Goal: Complete application form: Complete application form

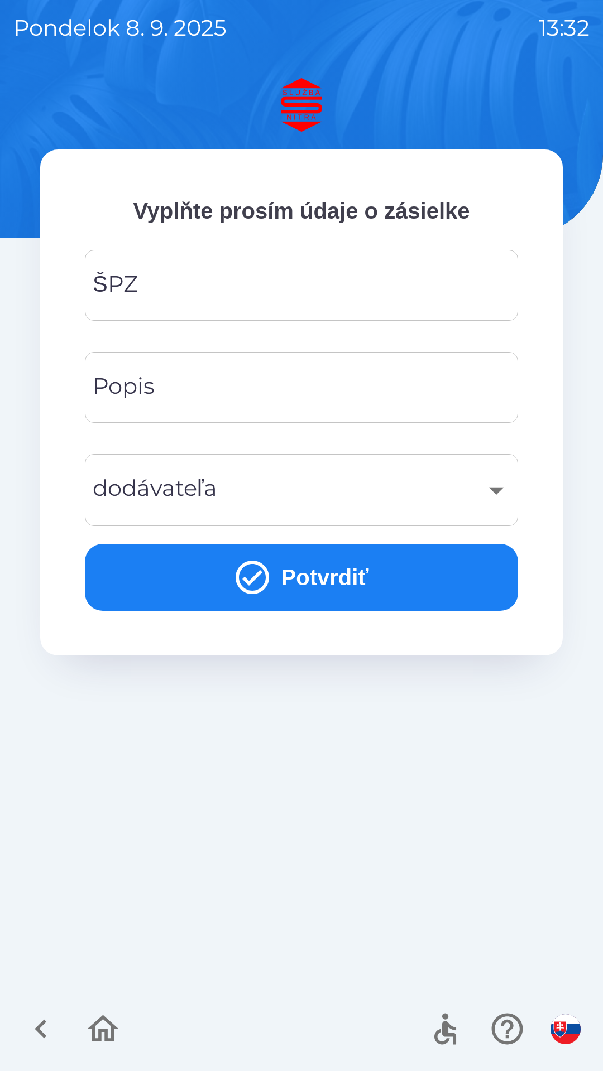
click at [300, 285] on input "ŠPZ" at bounding box center [301, 285] width 406 height 44
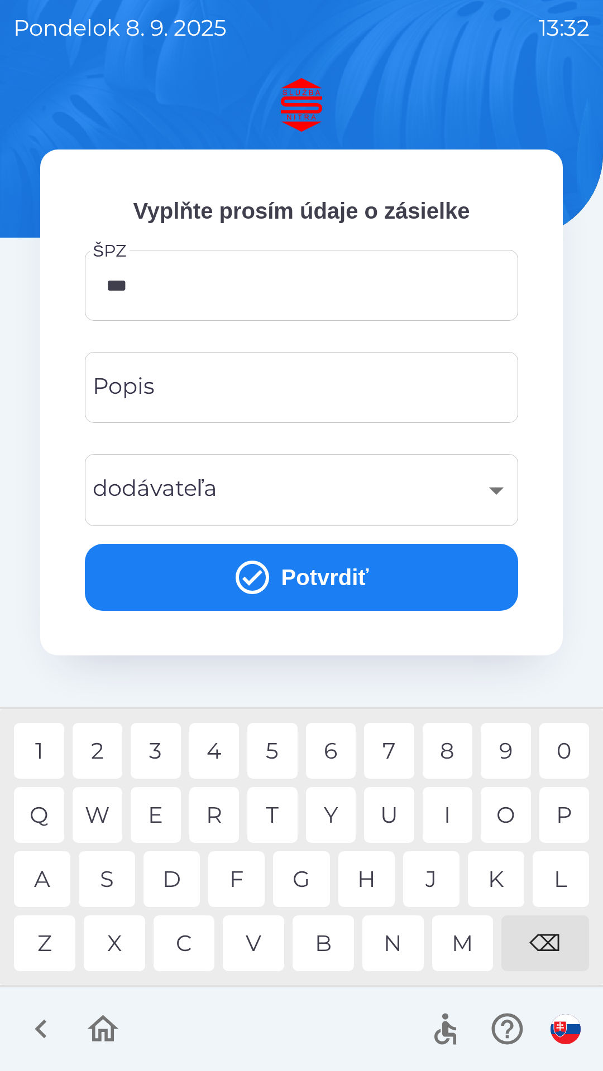
click at [218, 754] on div "4" at bounding box center [214, 751] width 50 height 56
click at [396, 753] on div "7" at bounding box center [389, 751] width 50 height 56
click at [511, 749] on div "9" at bounding box center [505, 751] width 50 height 56
type input "*******"
click at [564, 882] on div "L" at bounding box center [560, 880] width 56 height 56
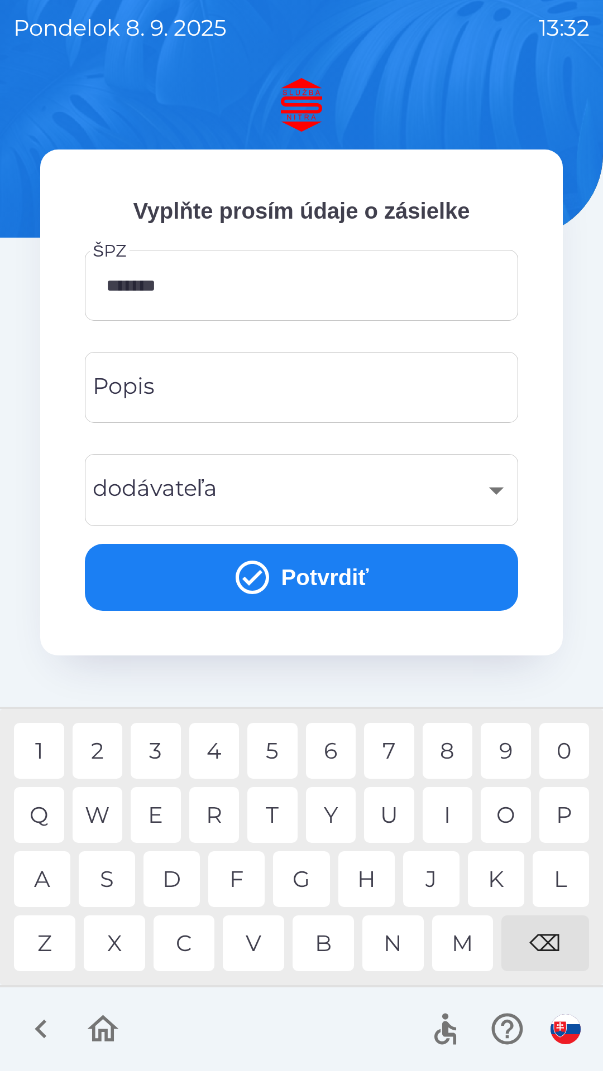
click at [302, 386] on input "Popis" at bounding box center [301, 387] width 406 height 44
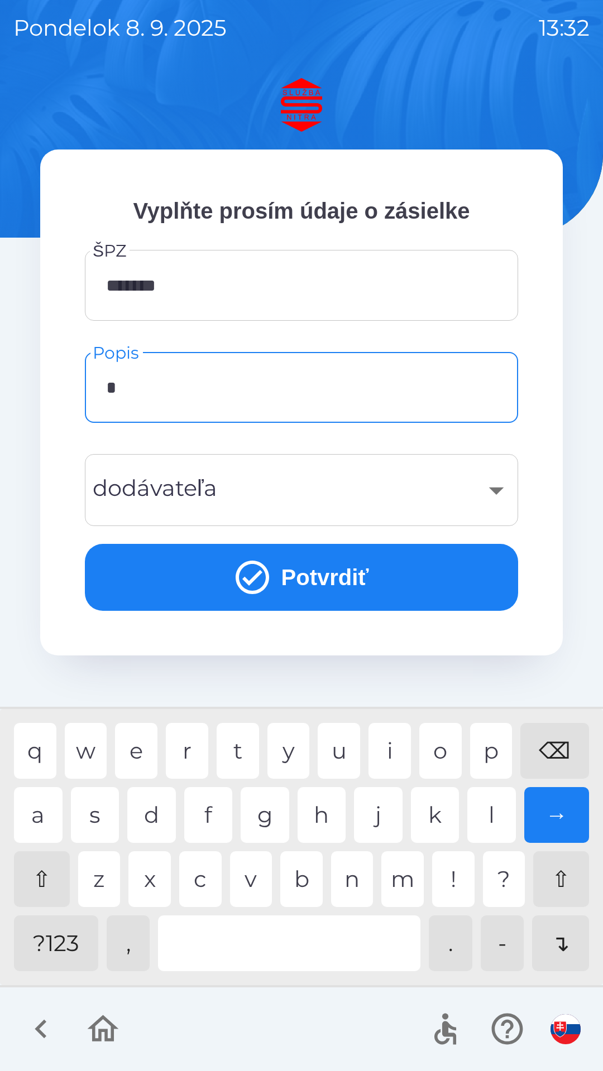
click at [161, 805] on div "d" at bounding box center [151, 815] width 49 height 56
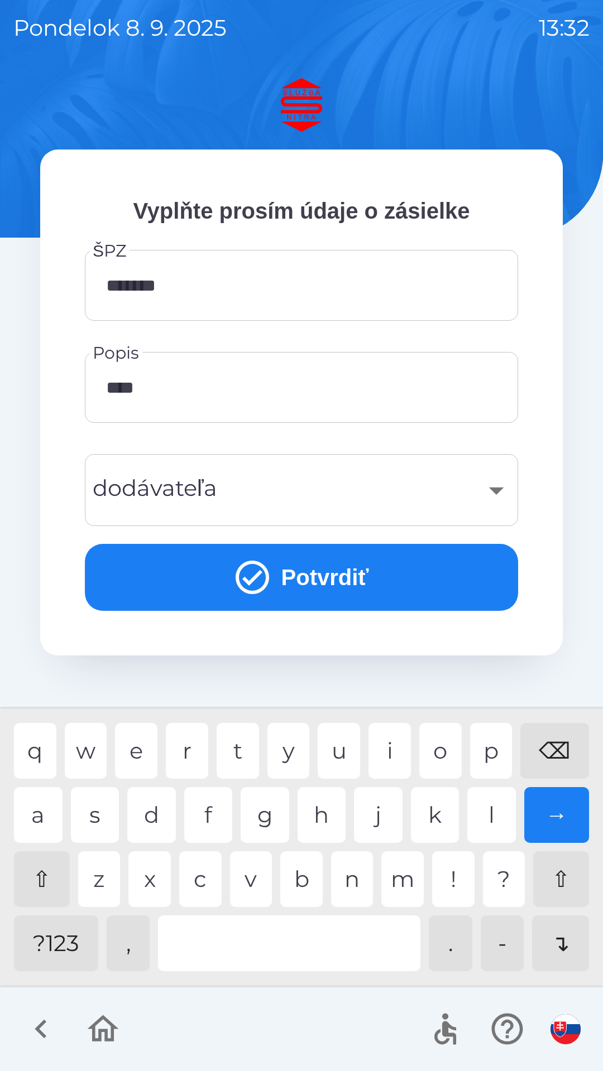
click at [41, 811] on div "a" at bounding box center [38, 815] width 49 height 56
click at [254, 874] on div "v" at bounding box center [251, 880] width 42 height 56
type input "*******"
click at [437, 493] on div "​" at bounding box center [301, 490] width 406 height 45
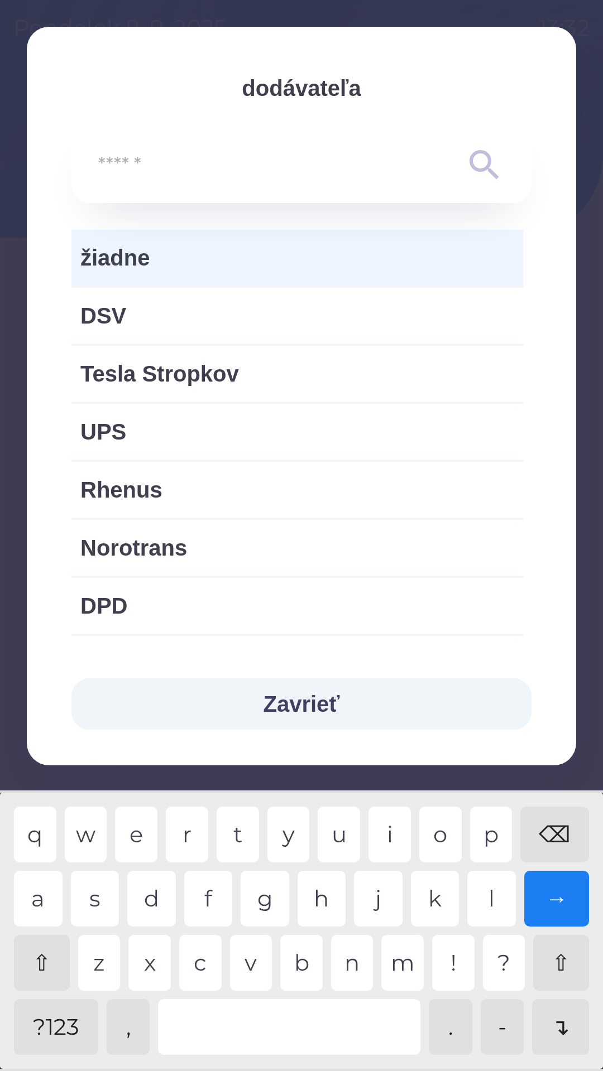
click at [292, 263] on span "žiadne" at bounding box center [297, 257] width 434 height 33
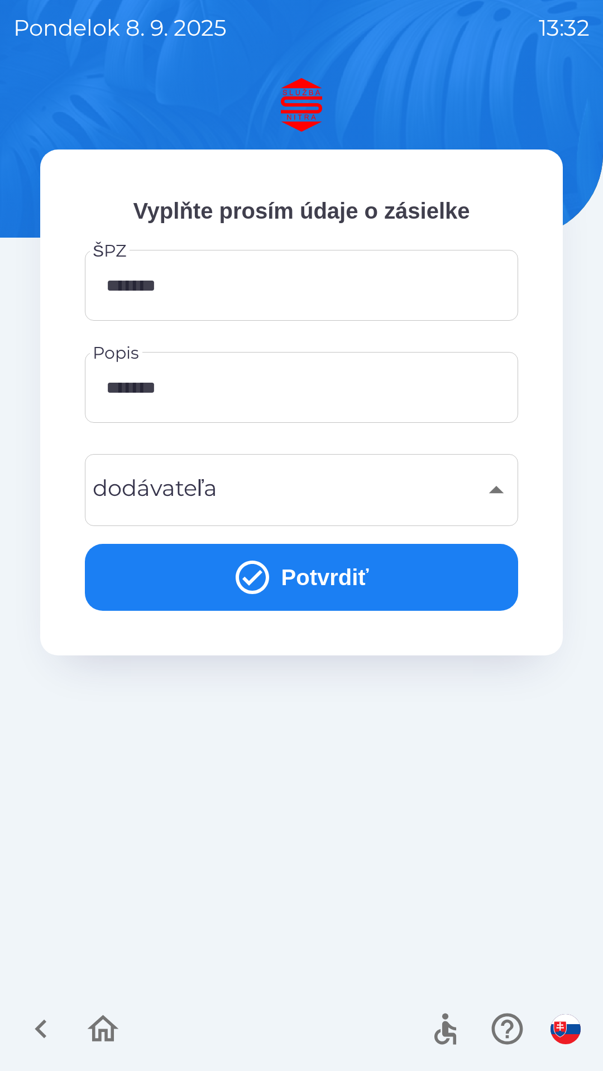
click at [350, 557] on button "Potvrdiť" at bounding box center [301, 577] width 433 height 67
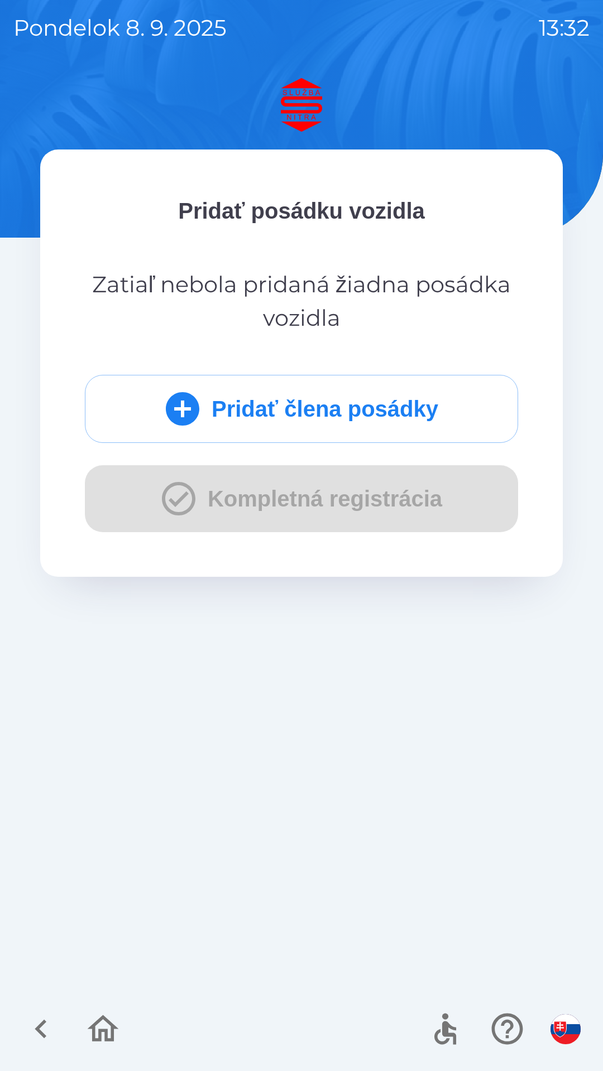
click at [371, 410] on button "Pridať člena posádky" at bounding box center [301, 409] width 433 height 68
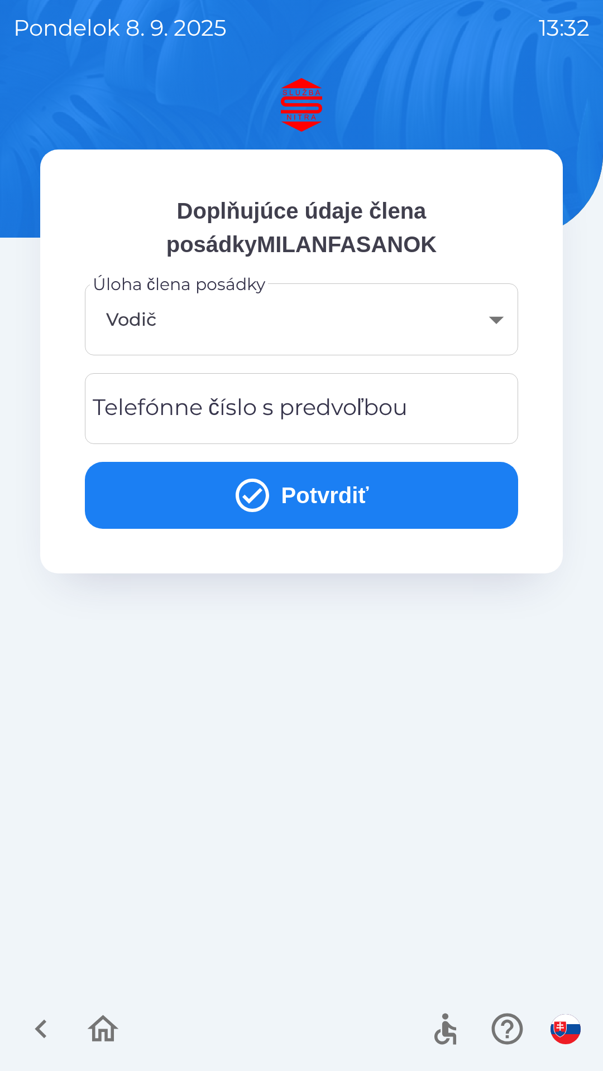
click at [313, 409] on div "Telefónne číslo s predvoľbou Telefónne číslo s predvoľbou" at bounding box center [301, 408] width 433 height 71
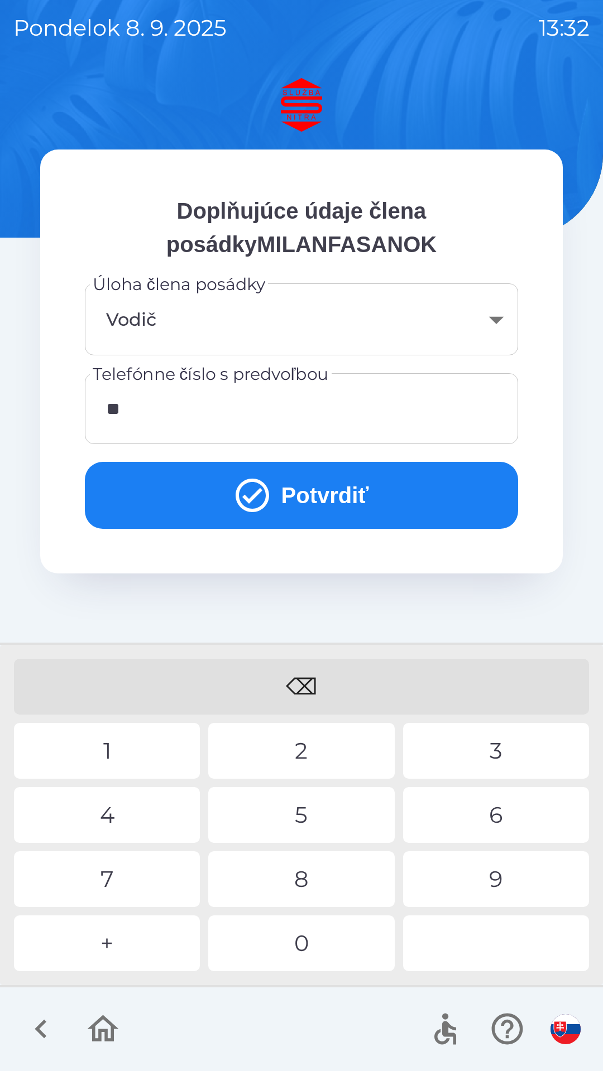
click at [141, 805] on div "4" at bounding box center [107, 815] width 186 height 56
click at [130, 754] on div "1" at bounding box center [107, 751] width 186 height 56
click at [494, 874] on div "9" at bounding box center [496, 880] width 186 height 56
type input "**********"
click at [304, 815] on div "5" at bounding box center [301, 815] width 186 height 56
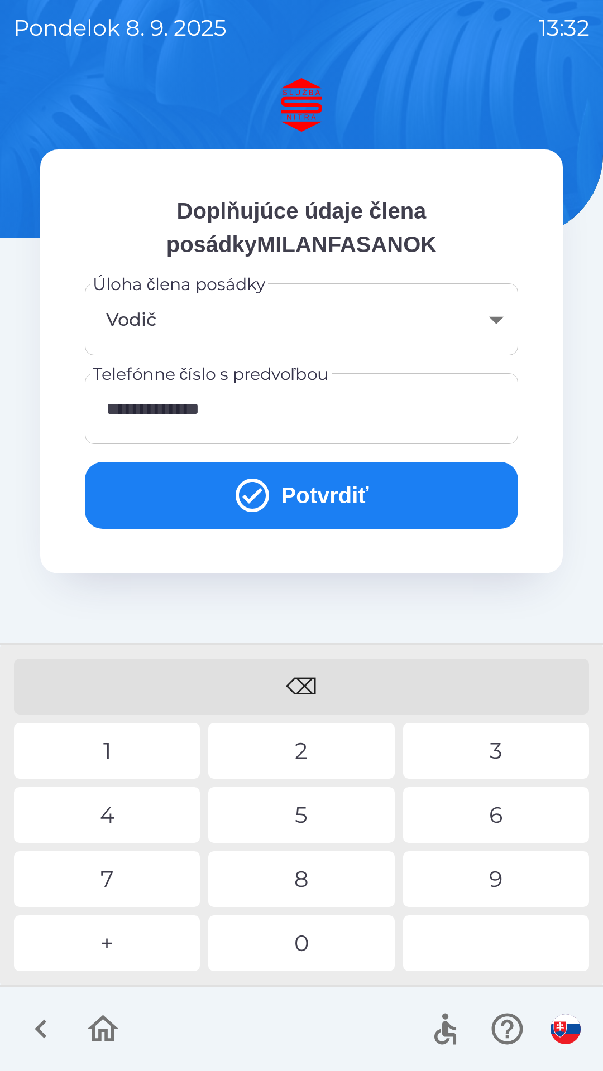
click at [336, 482] on button "Potvrdiť" at bounding box center [301, 495] width 433 height 67
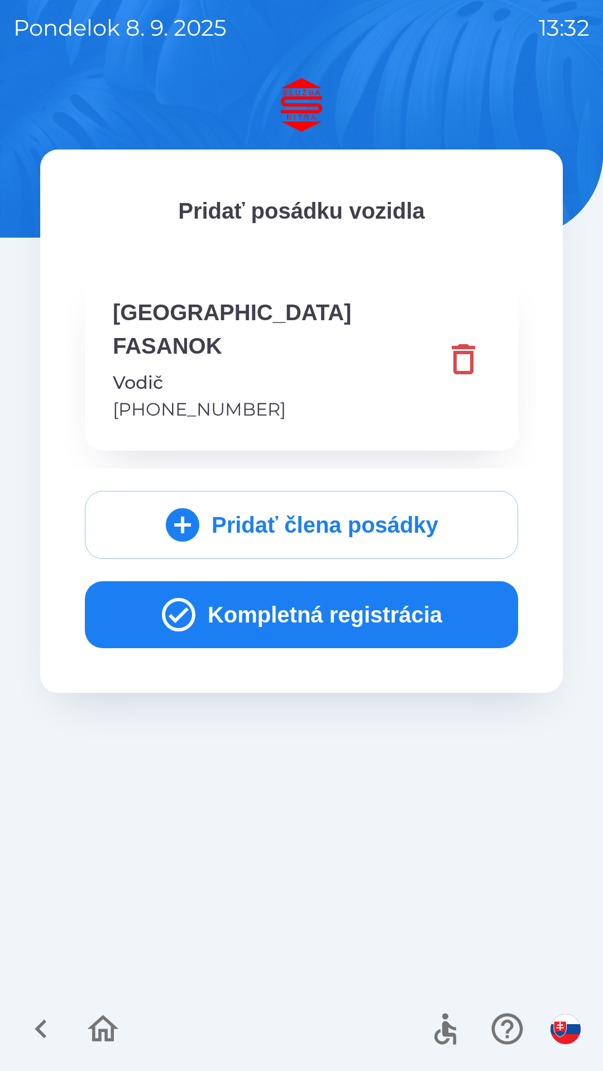
click at [393, 581] on button "Kompletná registrácia" at bounding box center [301, 614] width 433 height 67
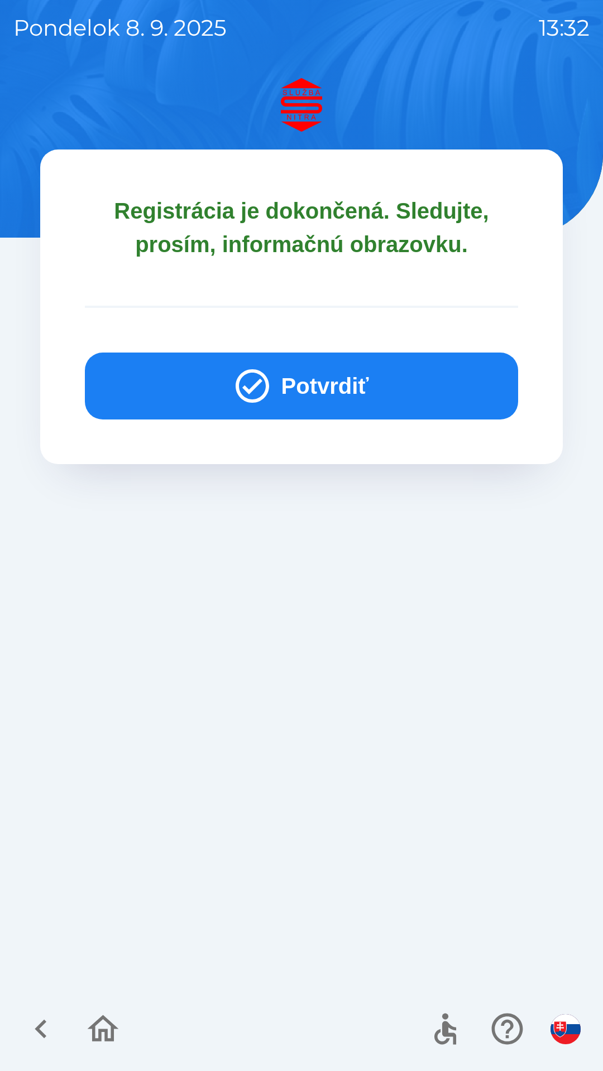
click at [357, 391] on button "Potvrdiť" at bounding box center [301, 386] width 433 height 67
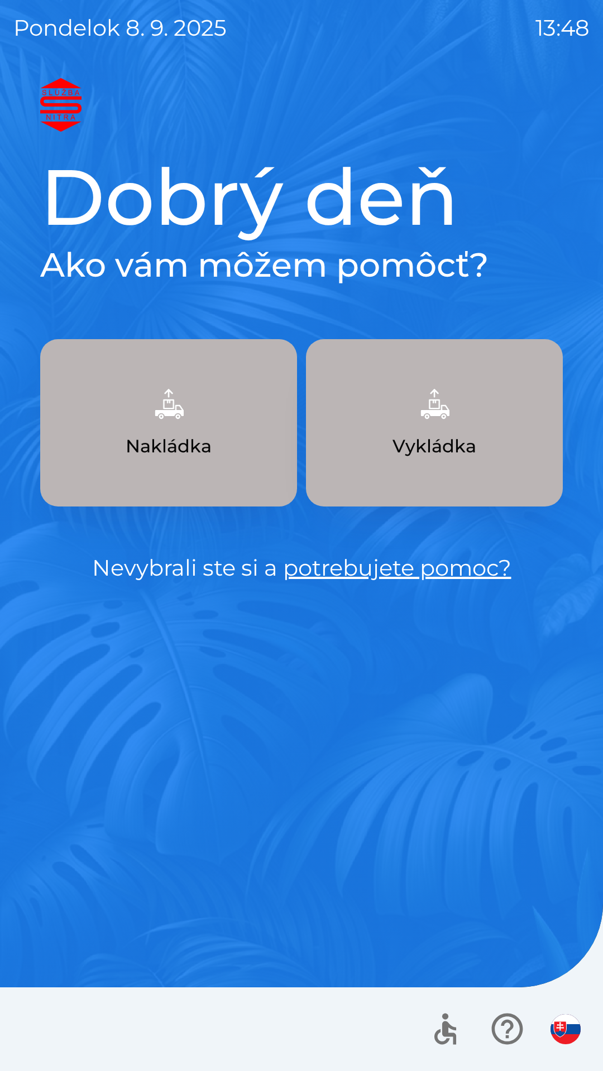
click at [456, 451] on p "Vykládka" at bounding box center [434, 446] width 84 height 27
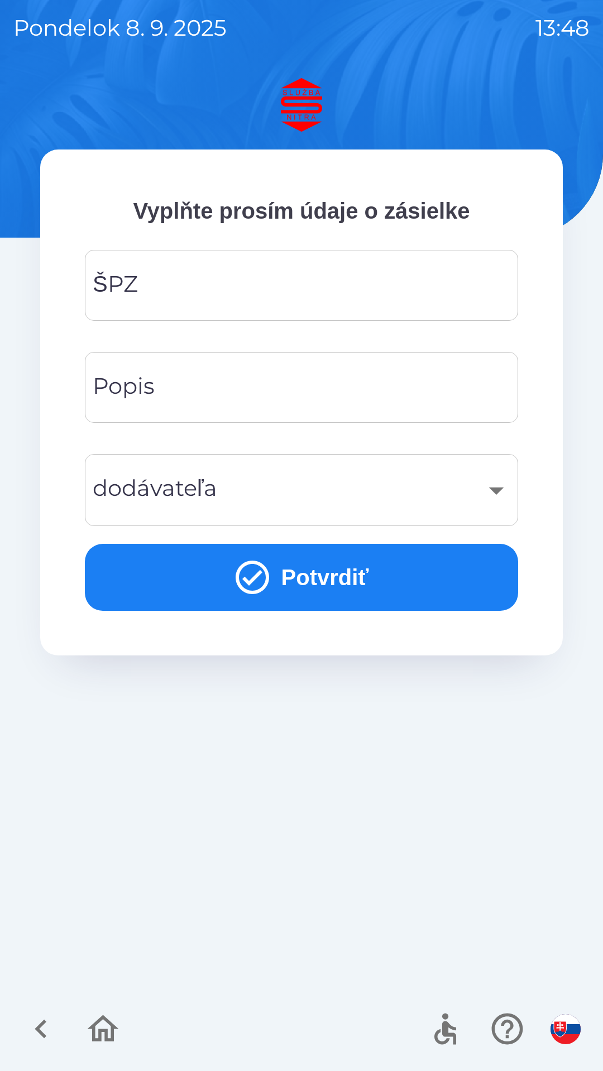
click at [199, 273] on input "ŠPZ" at bounding box center [301, 285] width 406 height 44
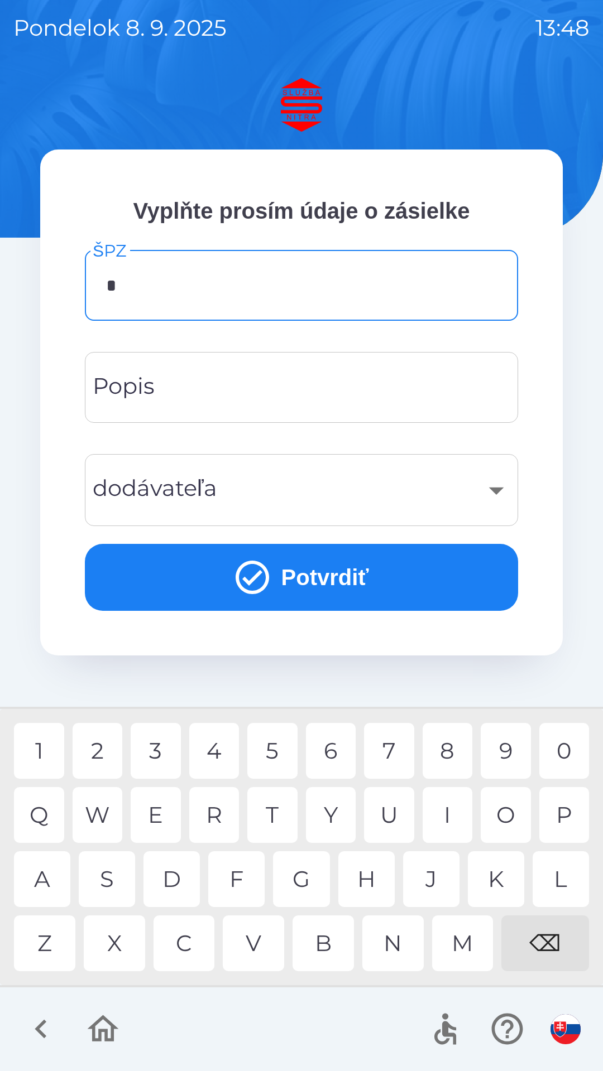
click at [50, 939] on div "Z" at bounding box center [44, 944] width 61 height 56
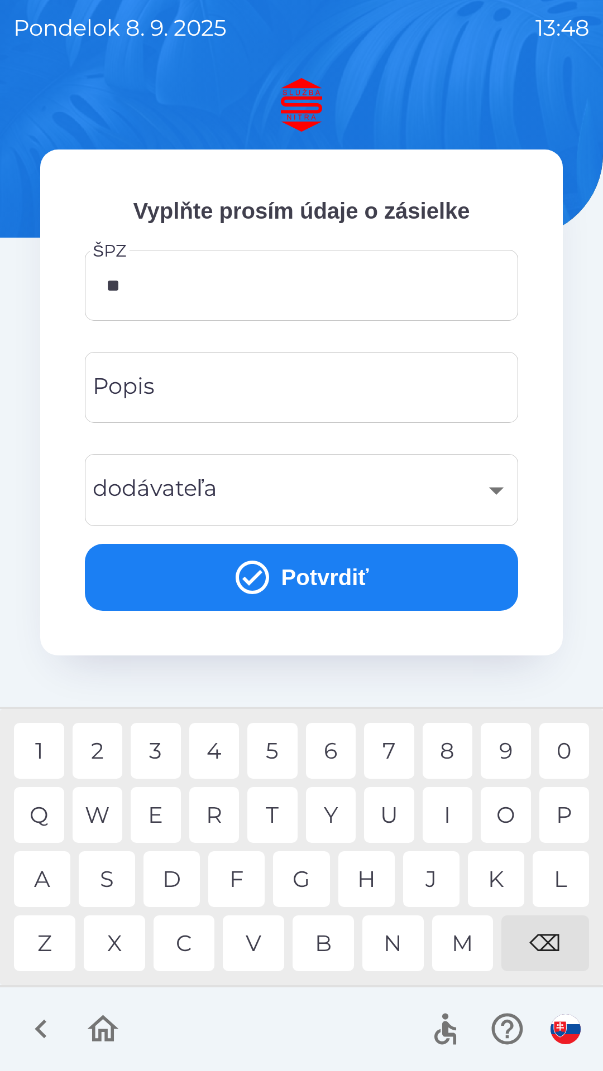
type input "*"
click at [535, 933] on div "⌫" at bounding box center [545, 944] width 88 height 56
click at [391, 748] on div "7" at bounding box center [389, 751] width 50 height 56
type input "*******"
click at [284, 376] on input "Popis" at bounding box center [301, 387] width 406 height 44
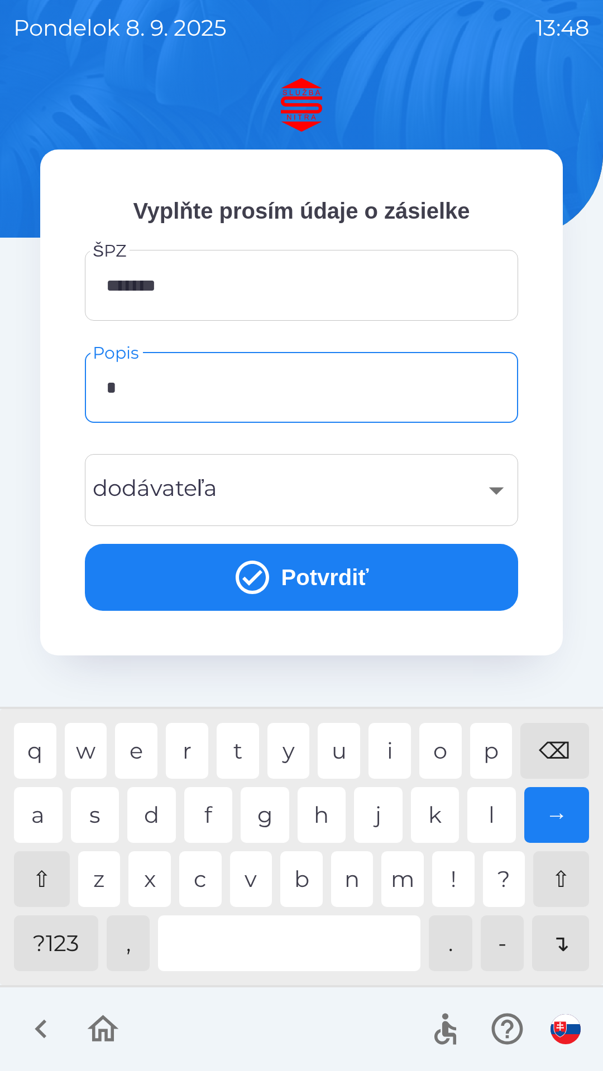
click at [493, 745] on div "p" at bounding box center [491, 751] width 42 height 56
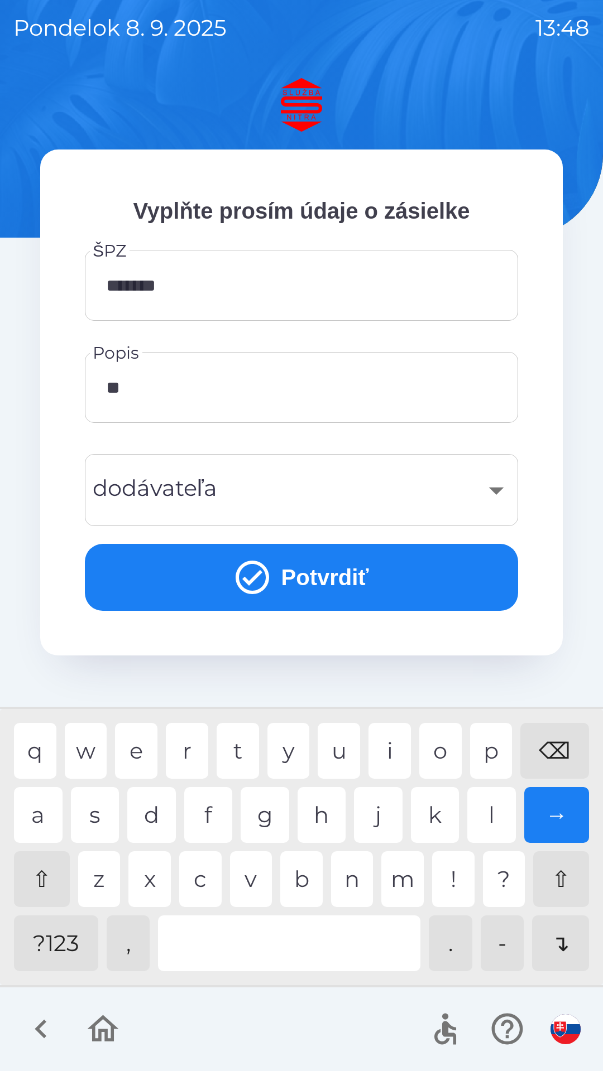
click at [36, 796] on div "a" at bounding box center [38, 815] width 49 height 56
click at [485, 808] on div "l" at bounding box center [491, 815] width 49 height 56
click at [486, 748] on div "p" at bounding box center [491, 751] width 42 height 56
click at [284, 927] on div at bounding box center [289, 944] width 262 height 56
click at [243, 744] on div "t" at bounding box center [238, 751] width 42 height 56
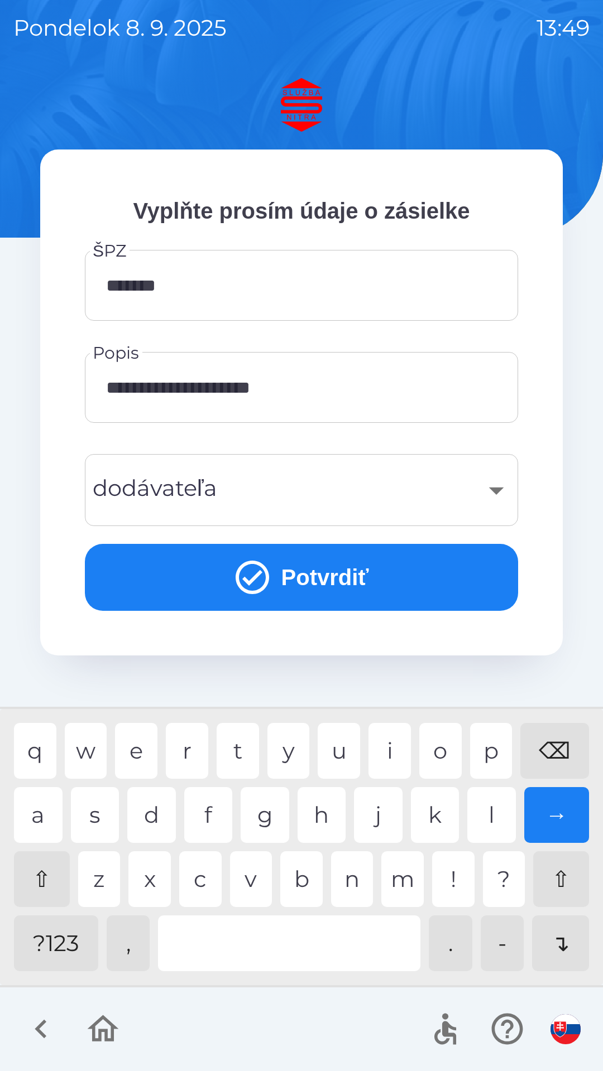
click at [275, 927] on div at bounding box center [289, 944] width 262 height 56
click at [99, 806] on div "s" at bounding box center [95, 815] width 49 height 56
click at [454, 938] on div "." at bounding box center [451, 944] width 44 height 56
type input "**********"
click at [489, 484] on div "​" at bounding box center [301, 490] width 406 height 45
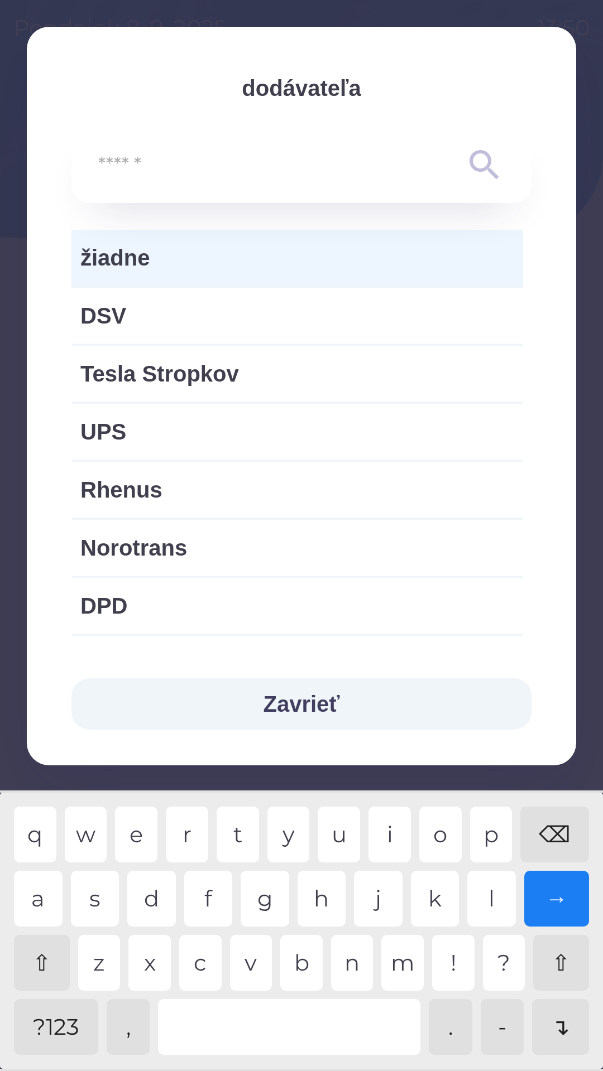
click at [251, 251] on span "žiadne" at bounding box center [297, 257] width 434 height 33
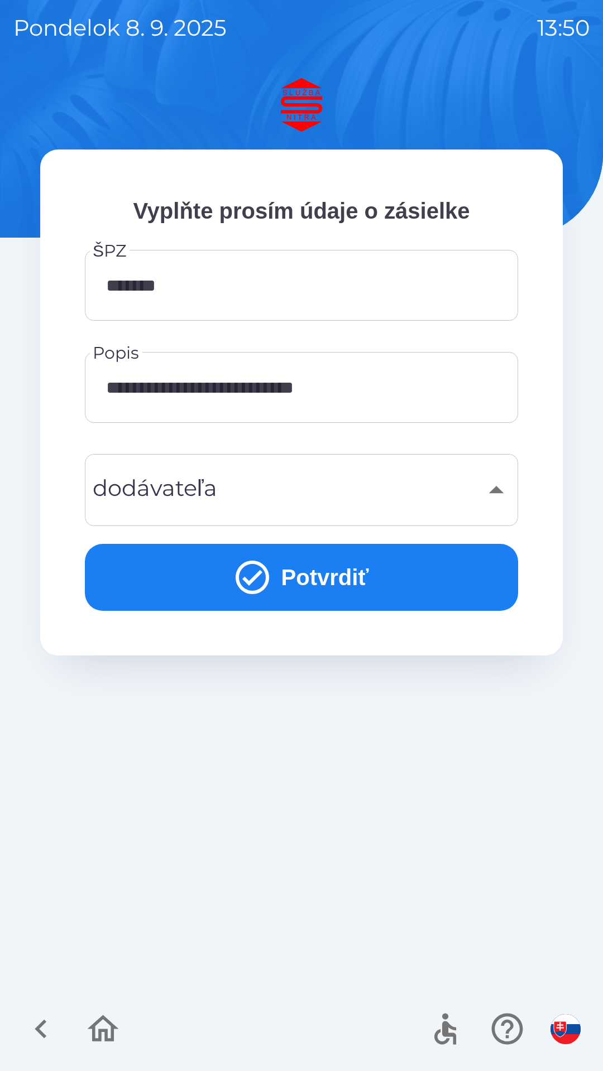
click at [306, 569] on button "Potvrdiť" at bounding box center [301, 577] width 433 height 67
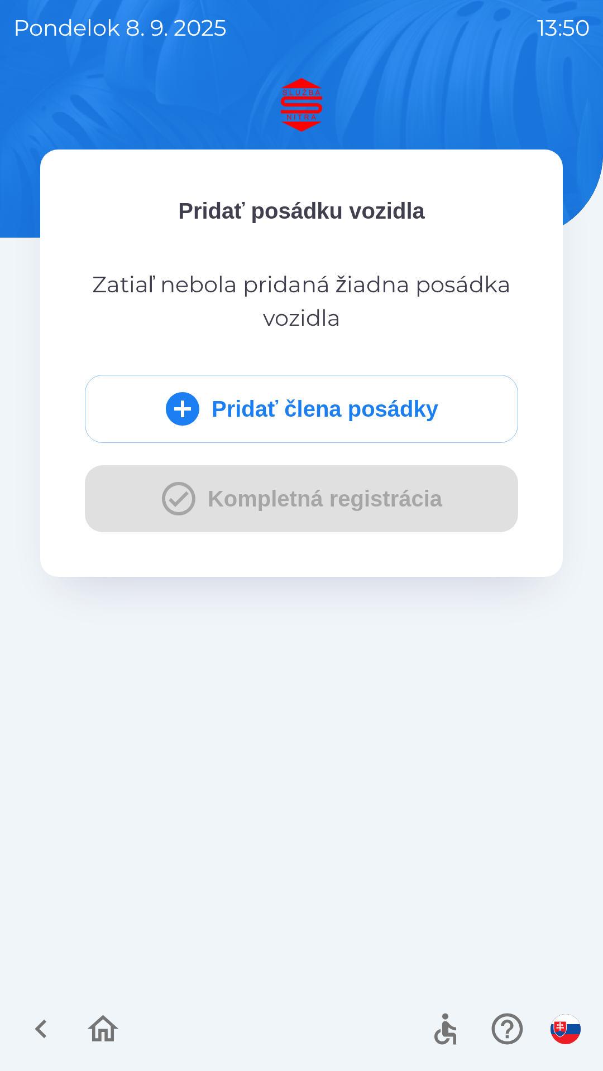
click at [313, 401] on button "Pridať člena posádky" at bounding box center [301, 409] width 433 height 68
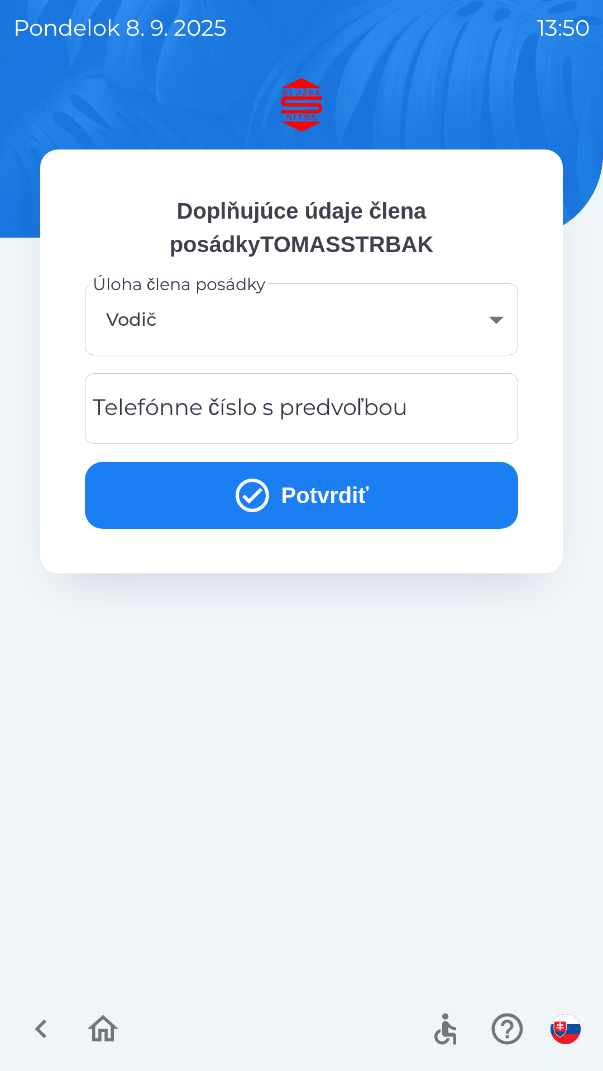
click at [363, 401] on div "Telefónne číslo s predvoľbou Telefónne číslo s predvoľbou" at bounding box center [301, 408] width 433 height 71
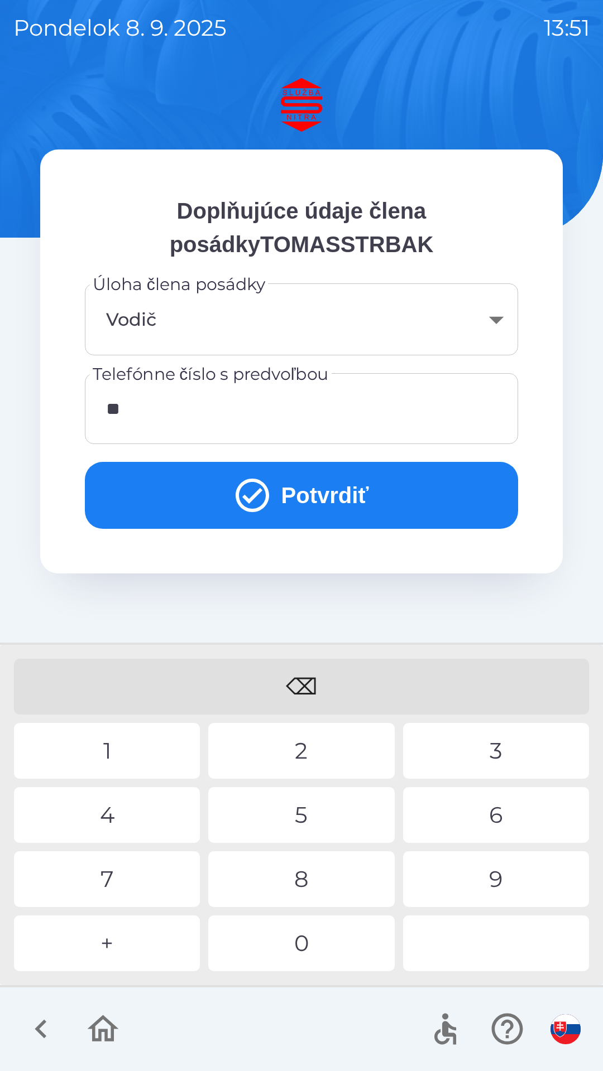
click at [133, 817] on div "4" at bounding box center [107, 815] width 186 height 56
click at [484, 747] on div "3" at bounding box center [496, 751] width 186 height 56
type input "**********"
click at [302, 494] on button "Potvrdiť" at bounding box center [301, 495] width 433 height 67
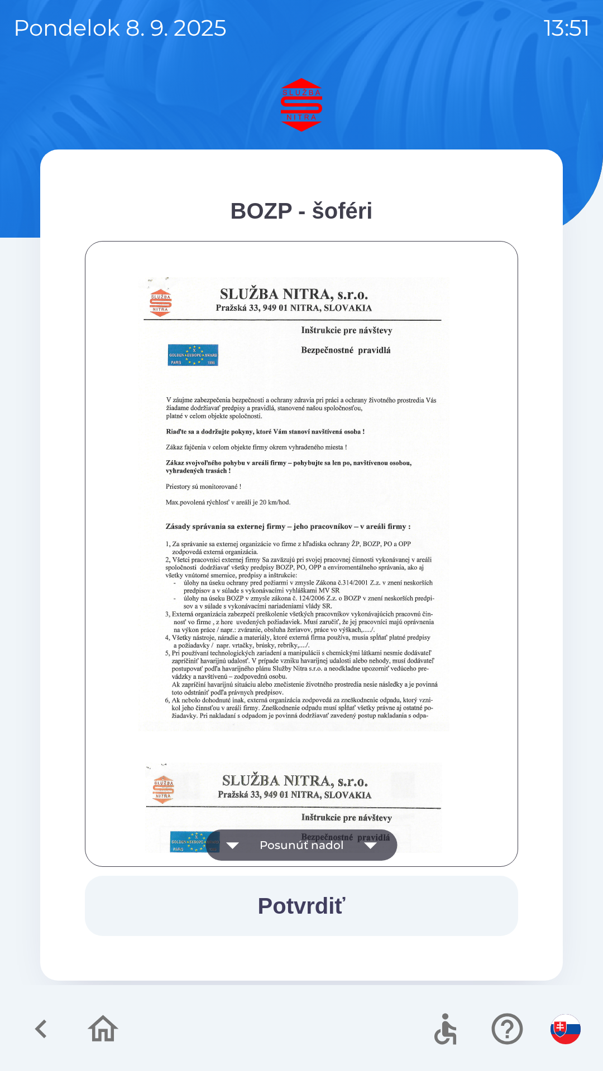
click at [300, 894] on button "Potvrdiť" at bounding box center [301, 906] width 433 height 60
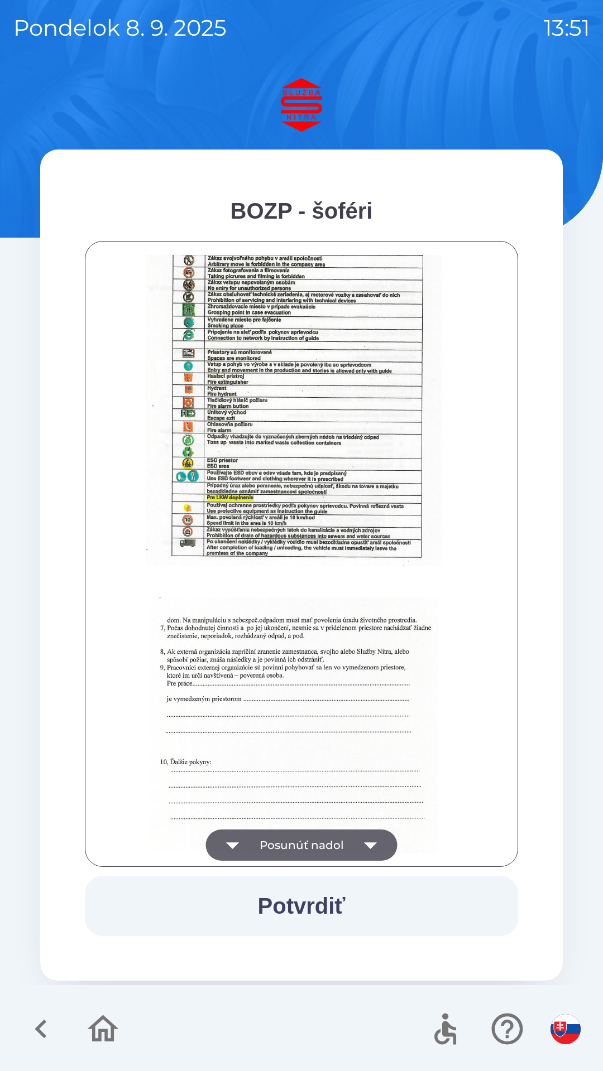
scroll to position [1250, 0]
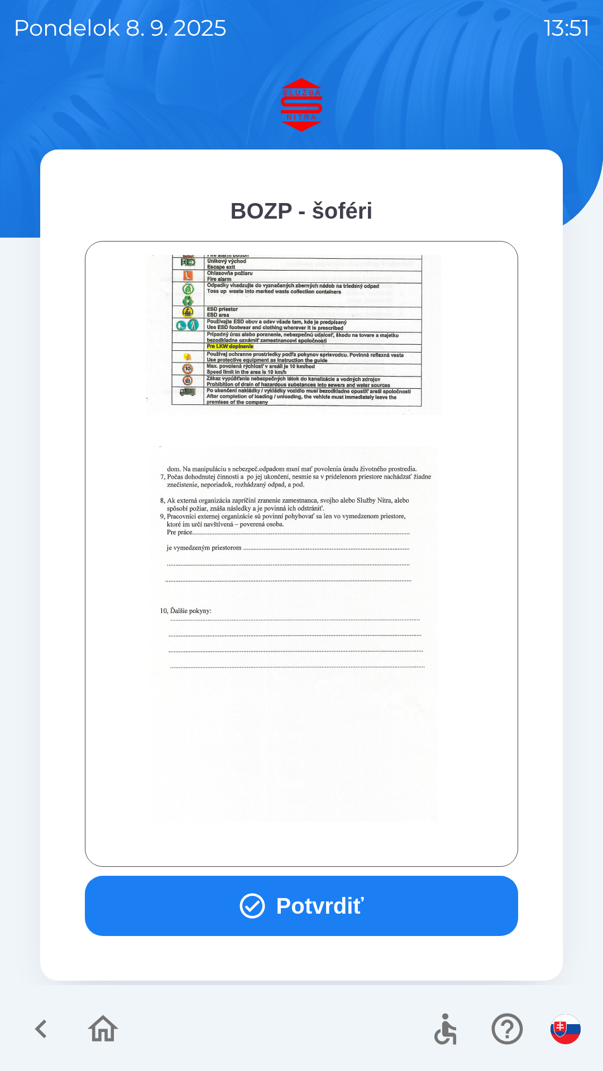
click at [296, 904] on button "Potvrdiť" at bounding box center [301, 906] width 433 height 60
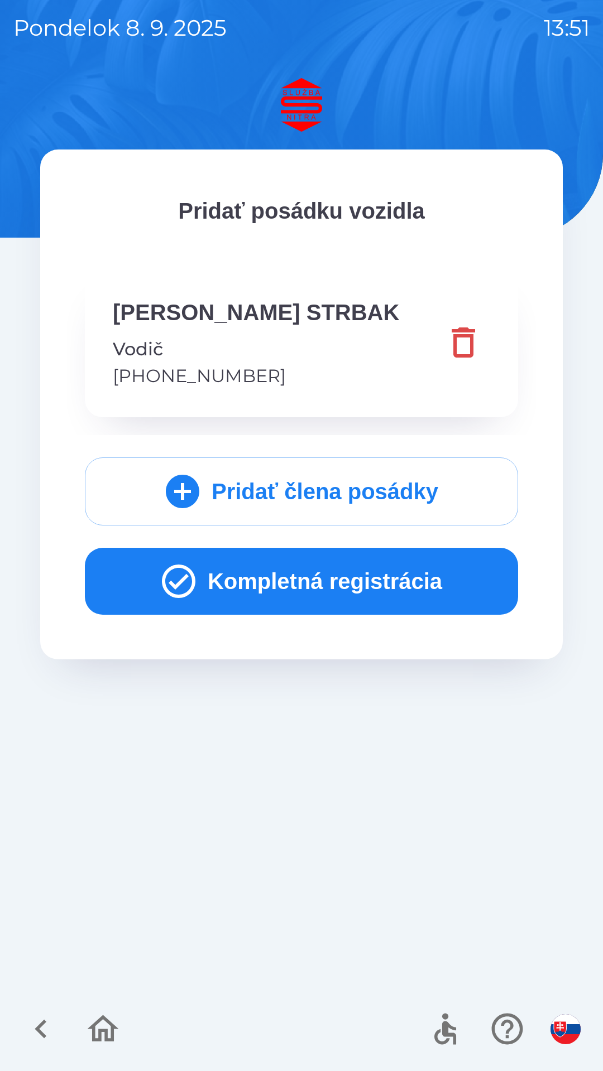
click at [300, 571] on button "Kompletná registrácia" at bounding box center [301, 581] width 433 height 67
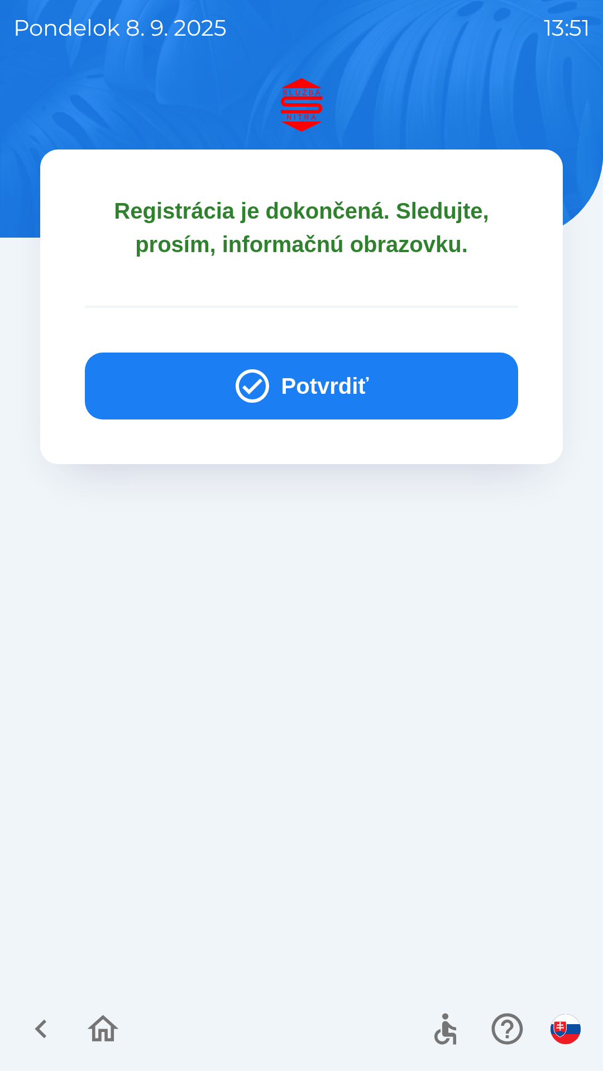
click at [334, 379] on button "Potvrdiť" at bounding box center [301, 386] width 433 height 67
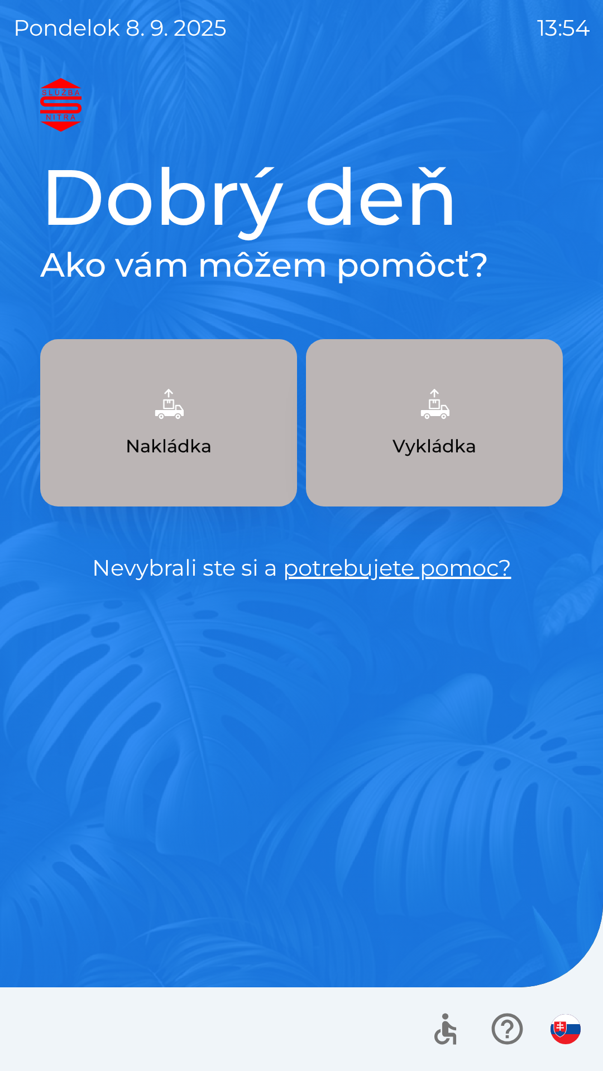
click at [186, 438] on p "Nakládka" at bounding box center [169, 446] width 86 height 27
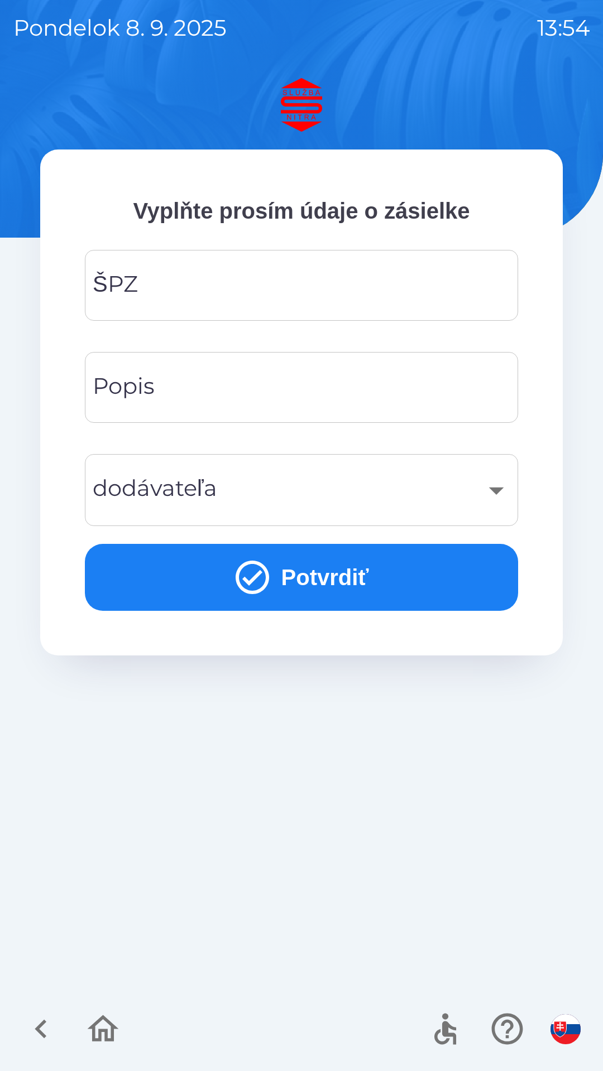
click at [248, 281] on input "ŠPZ" at bounding box center [301, 285] width 406 height 44
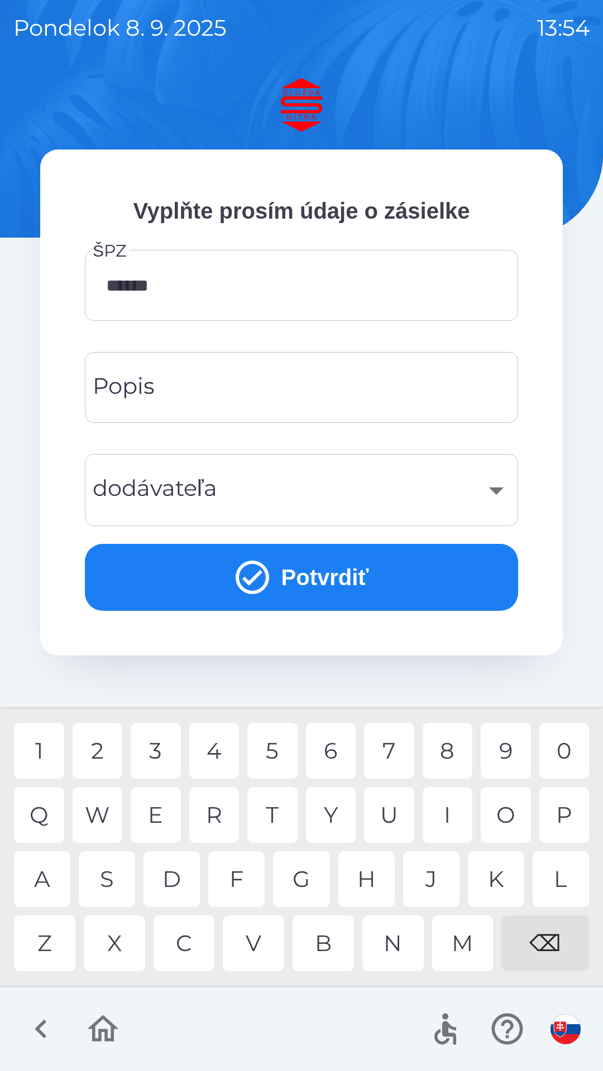
type input "*******"
click at [329, 939] on div "B" at bounding box center [322, 944] width 61 height 56
click at [287, 383] on input "Popis" at bounding box center [301, 387] width 406 height 44
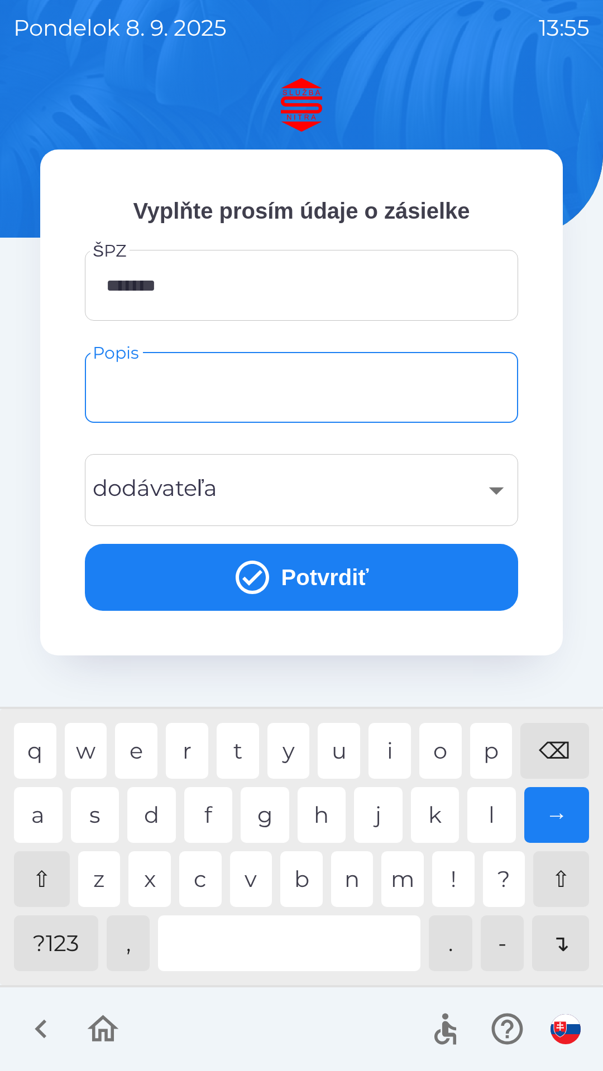
click at [266, 844] on div "q w e r t y u i o p ⌫ a s d f g h j k l → ⇧ z x c v b n m ! ? ⇧ ?123 , . - ↴" at bounding box center [301, 847] width 597 height 271
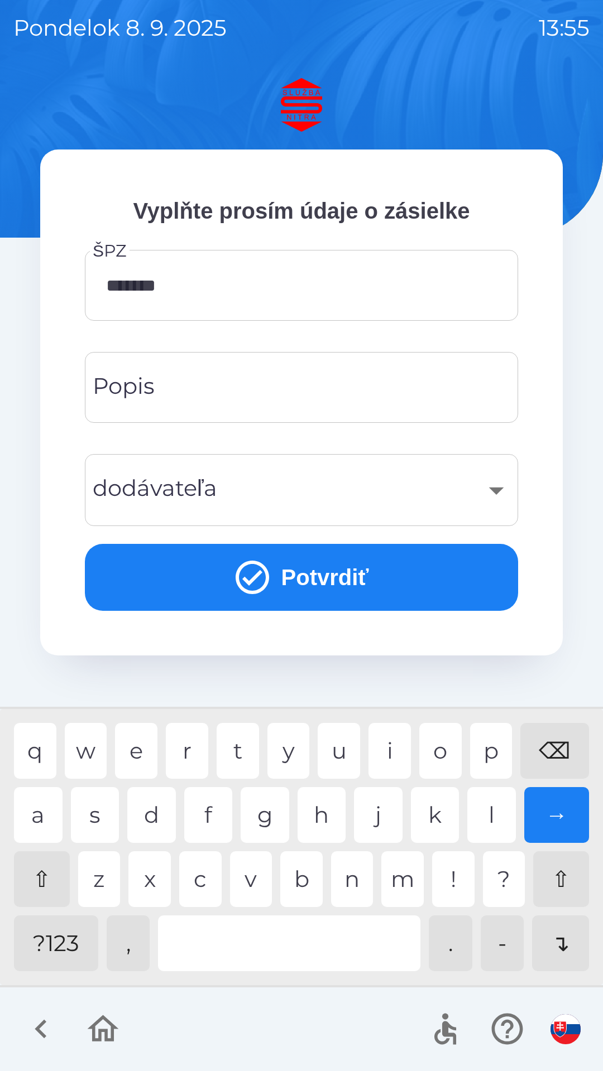
click at [313, 389] on input "Popis" at bounding box center [301, 387] width 406 height 44
click at [59, 940] on div "?123" at bounding box center [56, 944] width 84 height 56
click at [51, 810] on div "a" at bounding box center [38, 815] width 49 height 56
click at [320, 816] on div "h" at bounding box center [321, 815] width 49 height 56
click at [435, 748] on div "o" at bounding box center [440, 751] width 42 height 56
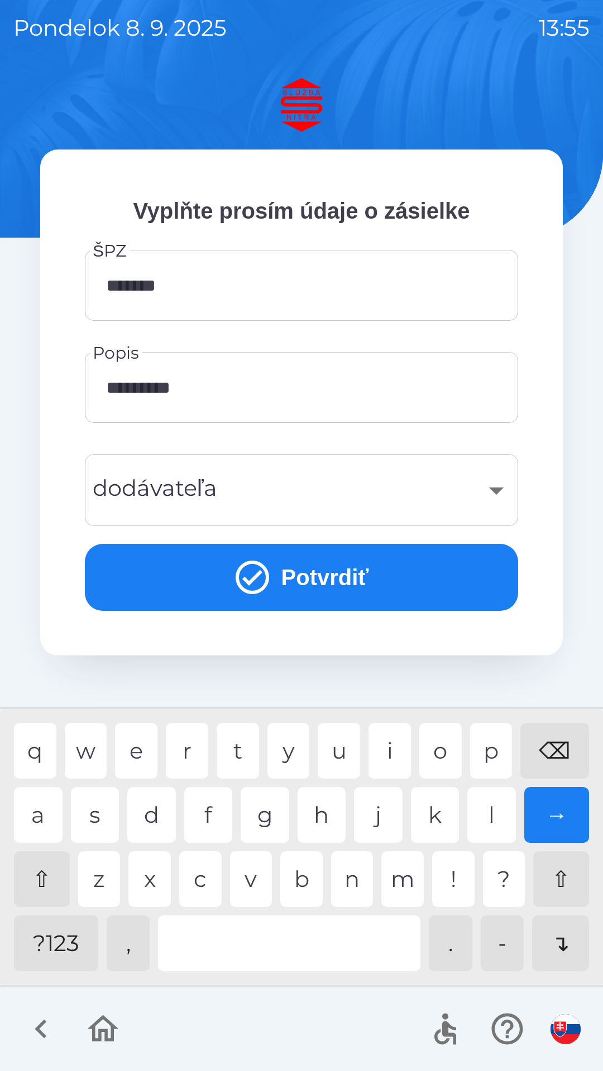
click at [252, 874] on div "v" at bounding box center [251, 880] width 42 height 56
click at [240, 748] on div "t" at bounding box center [238, 751] width 42 height 56
click at [138, 749] on div "e" at bounding box center [136, 751] width 42 height 56
click at [493, 809] on div "l" at bounding box center [491, 815] width 49 height 56
click at [291, 752] on div "y" at bounding box center [288, 751] width 42 height 56
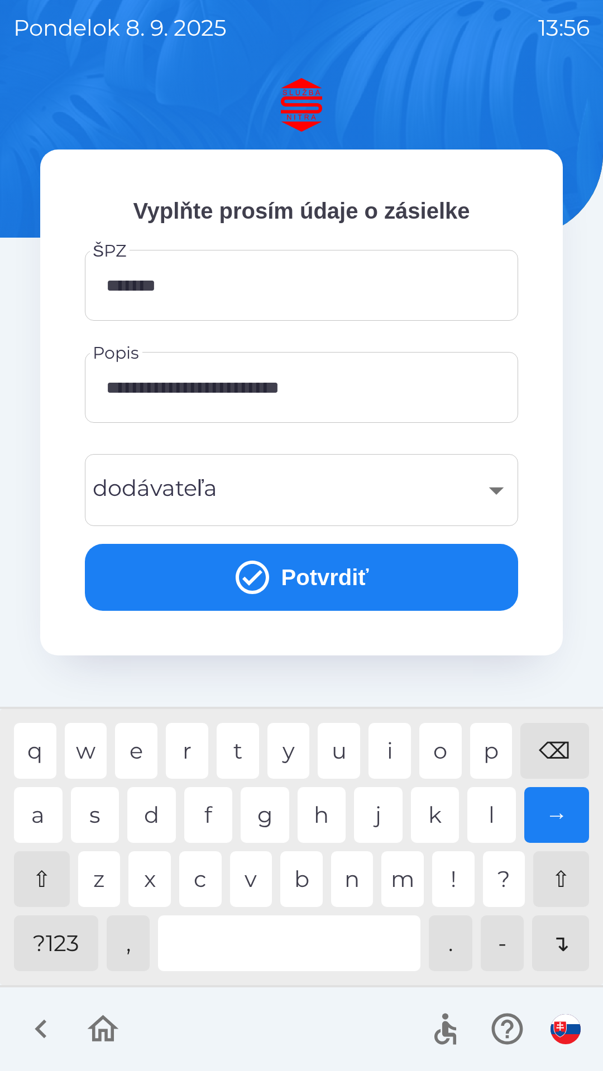
click at [243, 743] on div "t" at bounding box center [238, 751] width 42 height 56
click at [195, 749] on div "r" at bounding box center [187, 751] width 42 height 56
click at [259, 934] on div at bounding box center [289, 944] width 262 height 56
click at [265, 804] on div "G" at bounding box center [264, 815] width 49 height 56
click at [479, 813] on div "l" at bounding box center [491, 815] width 49 height 56
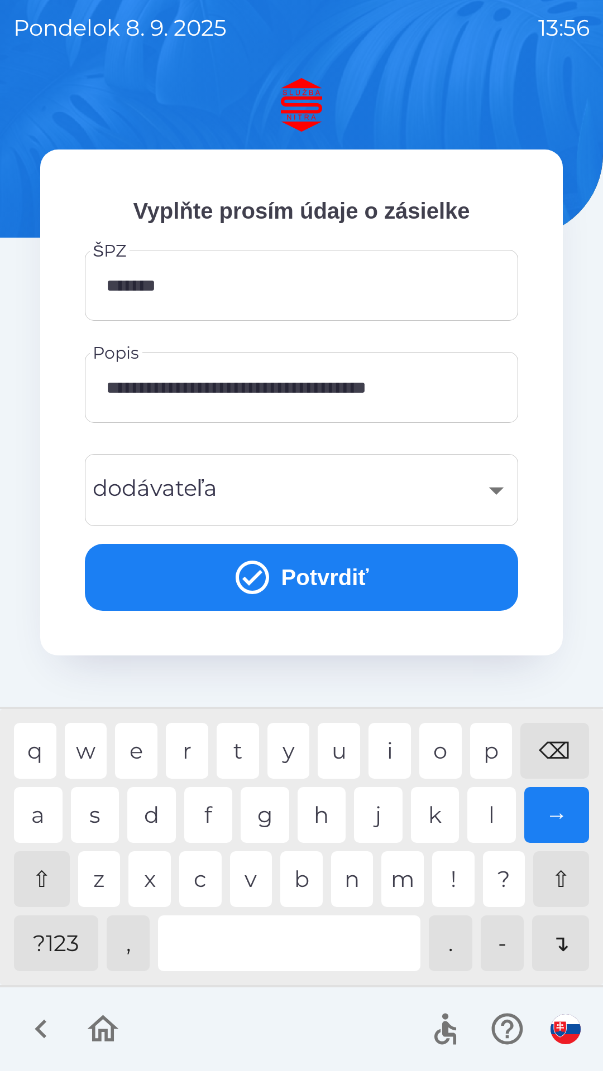
click at [436, 749] on div "o" at bounding box center [440, 751] width 42 height 56
type input "**********"
click at [322, 488] on div "​" at bounding box center [301, 490] width 406 height 45
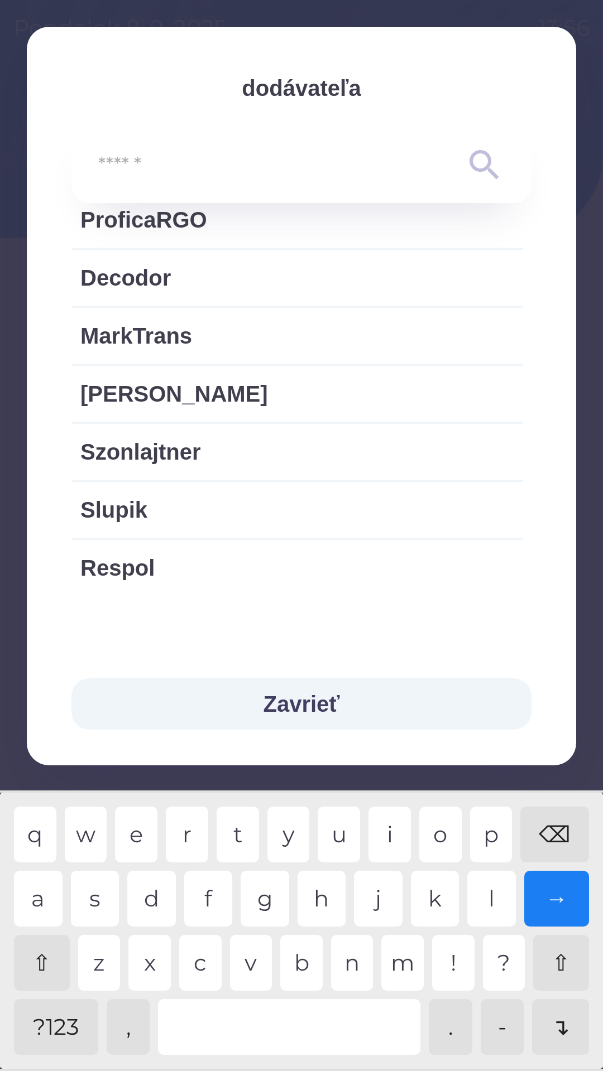
scroll to position [2303, 0]
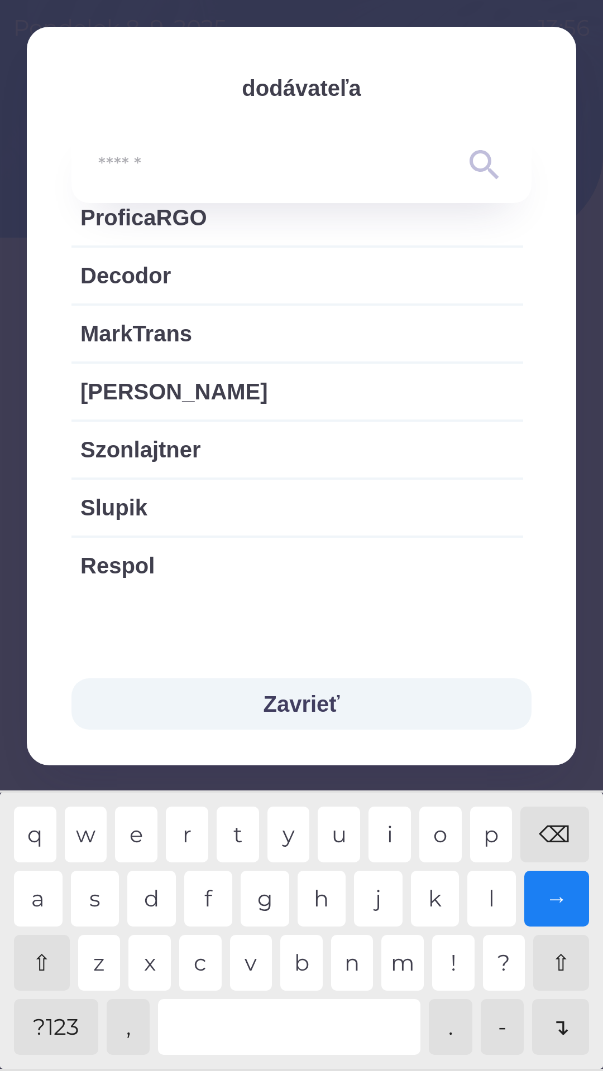
click at [321, 703] on button "Zavrieť" at bounding box center [301, 704] width 460 height 51
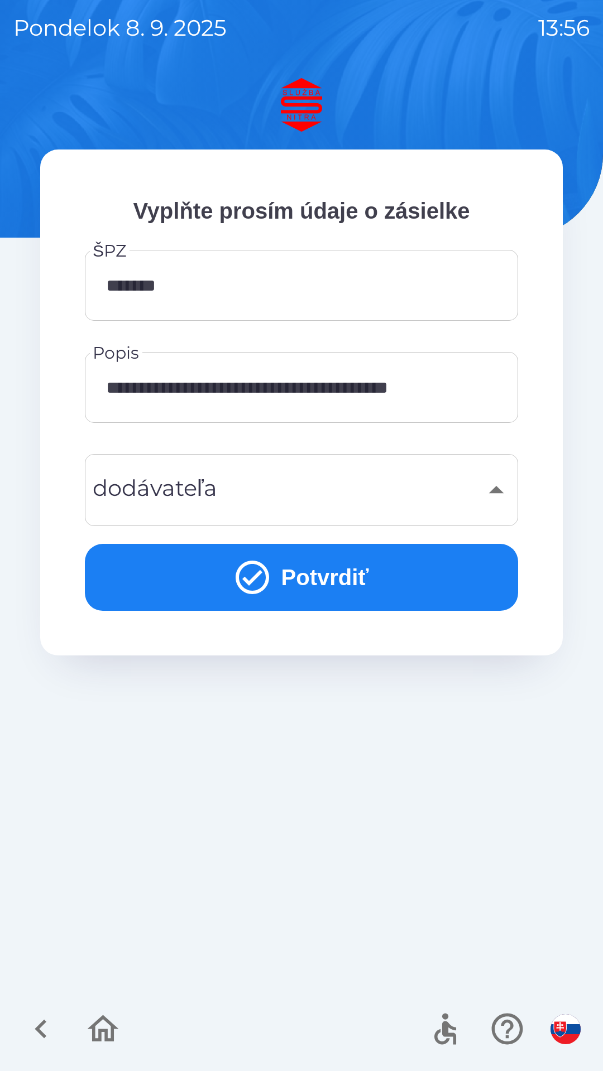
click at [308, 573] on button "Potvrdiť" at bounding box center [301, 577] width 433 height 67
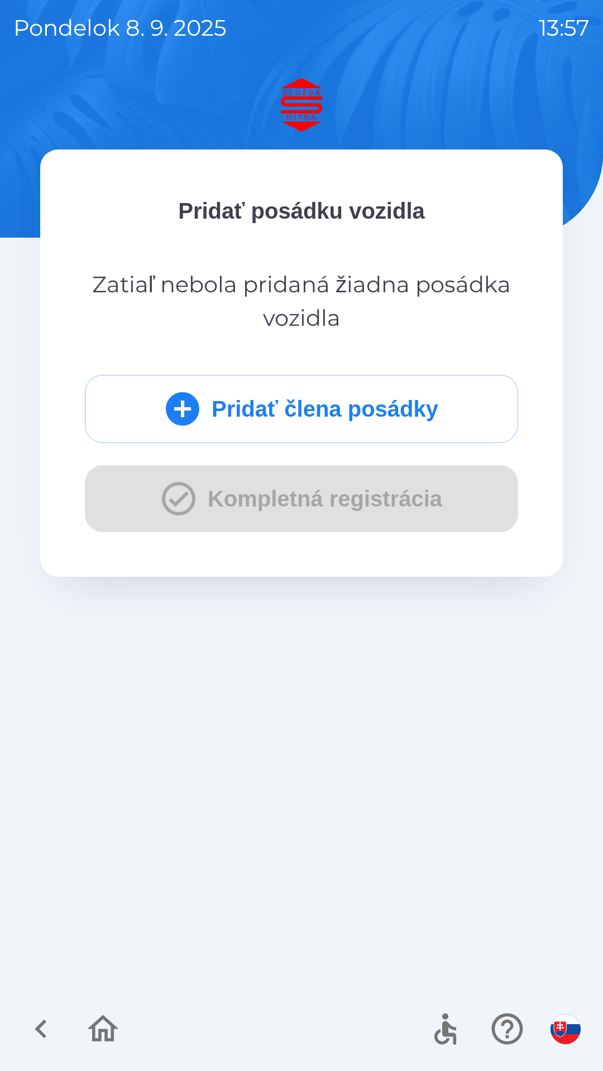
click at [305, 405] on button "Pridať člena posádky" at bounding box center [301, 409] width 433 height 68
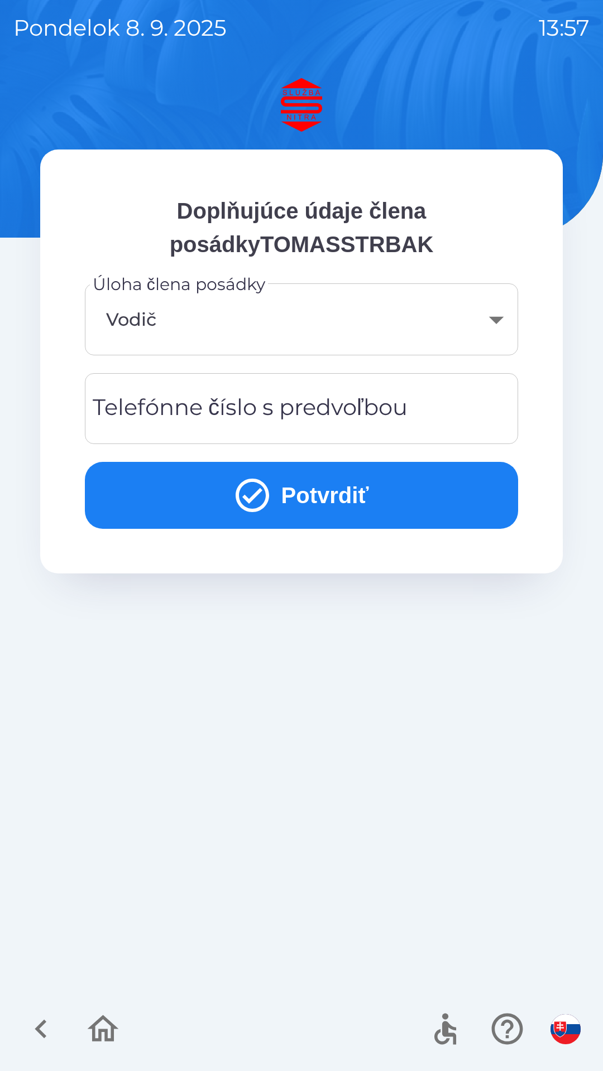
click at [294, 408] on div "Telefónne číslo s predvoľbou Telefónne číslo s predvoľbou" at bounding box center [301, 408] width 433 height 71
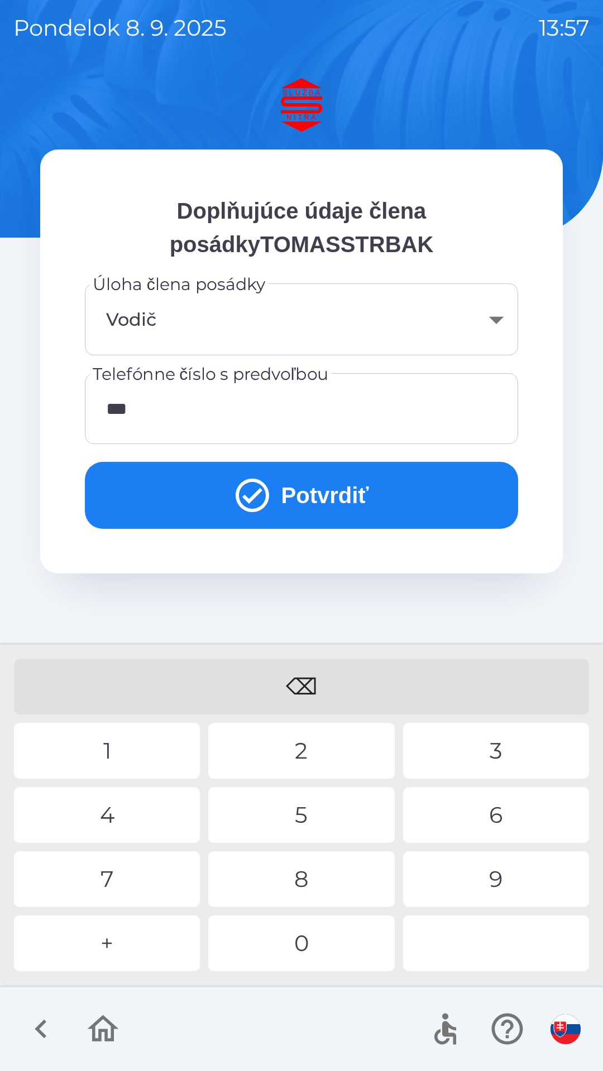
click at [288, 749] on div "2" at bounding box center [301, 751] width 186 height 56
click at [117, 752] on div "1" at bounding box center [107, 751] width 186 height 56
click at [488, 865] on div "9" at bounding box center [496, 880] width 186 height 56
click at [299, 754] on div "2" at bounding box center [301, 751] width 186 height 56
click at [497, 748] on div "3" at bounding box center [496, 751] width 186 height 56
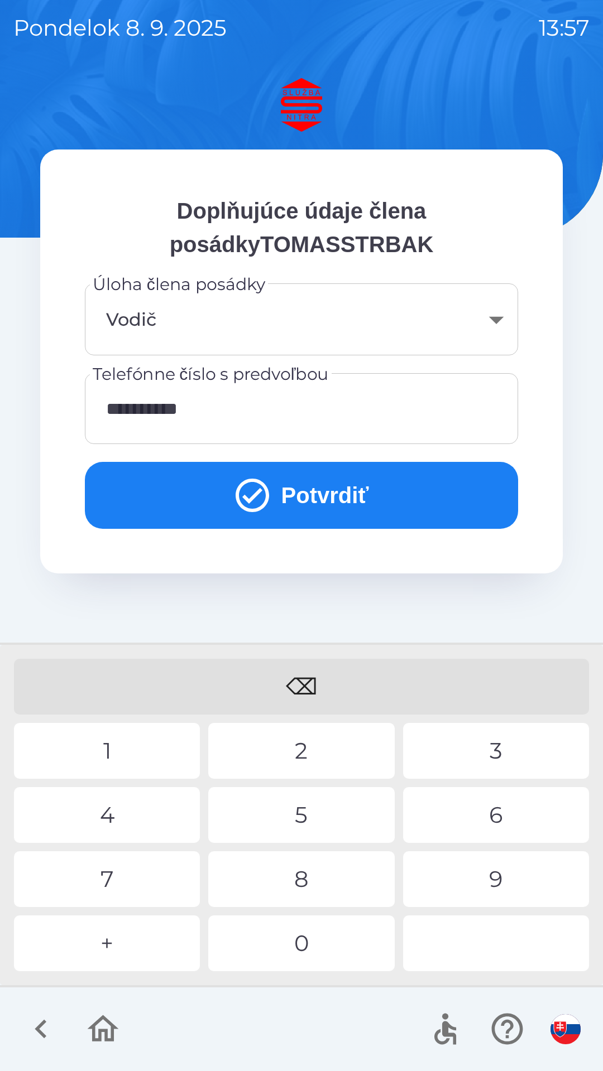
click at [504, 748] on div "3" at bounding box center [496, 751] width 186 height 56
click at [315, 881] on div "8" at bounding box center [301, 880] width 186 height 56
type input "**********"
click at [299, 480] on button "Potvrdiť" at bounding box center [301, 495] width 433 height 67
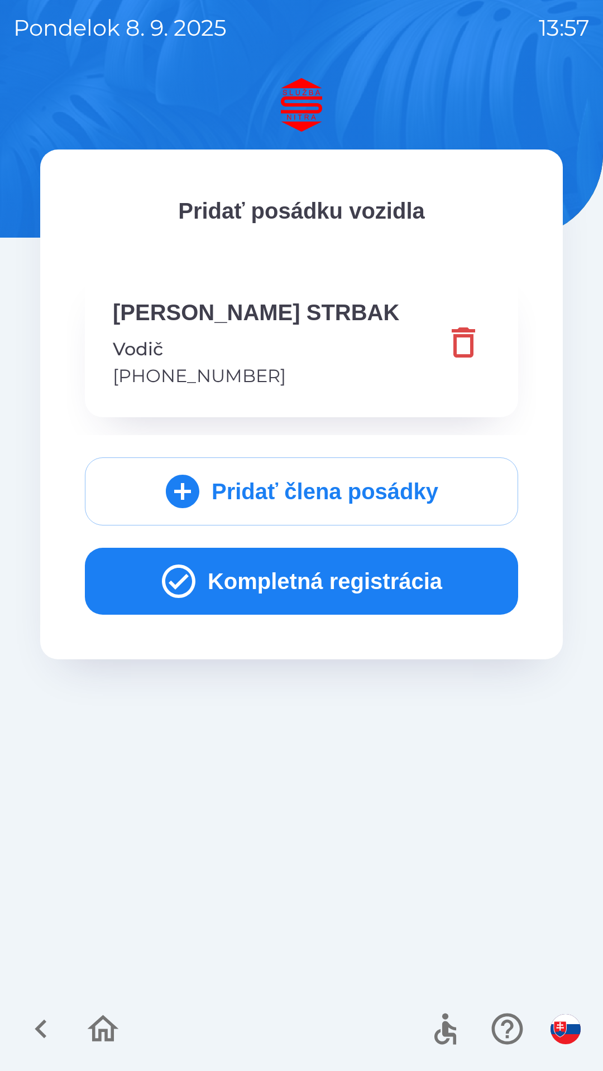
click at [291, 574] on button "Kompletná registrácia" at bounding box center [301, 581] width 433 height 67
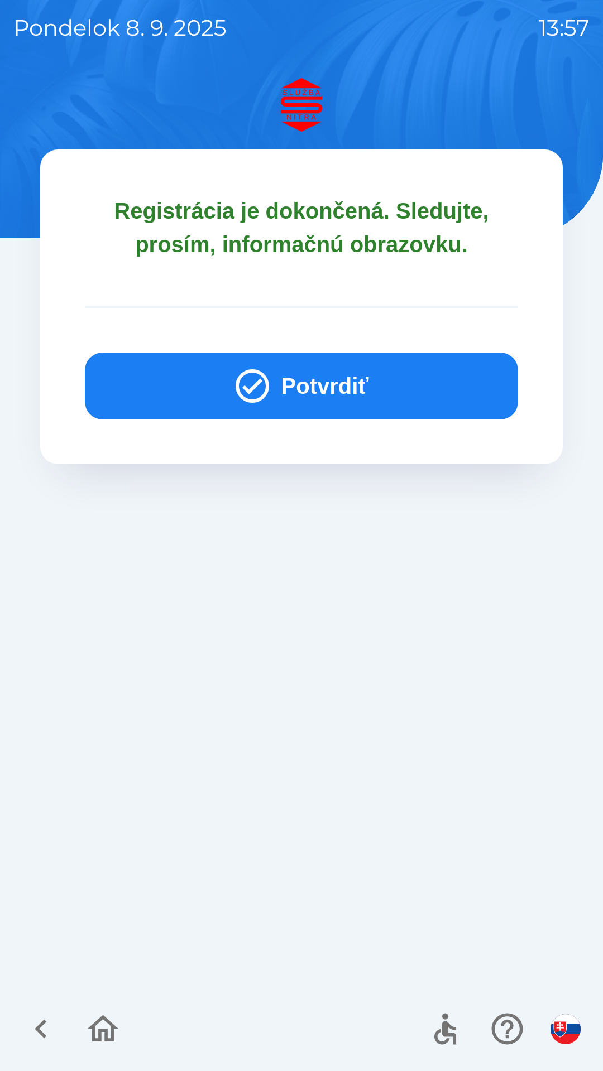
click at [319, 388] on button "Potvrdiť" at bounding box center [301, 386] width 433 height 67
